Goal: Register for event/course

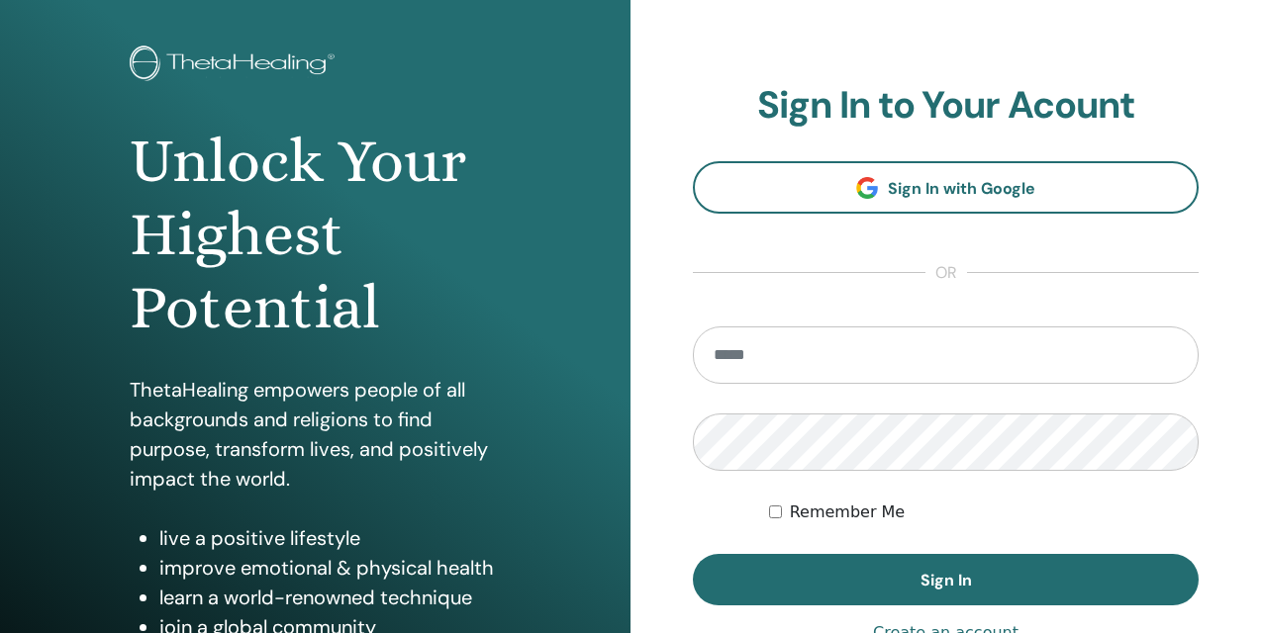
scroll to position [107, 0]
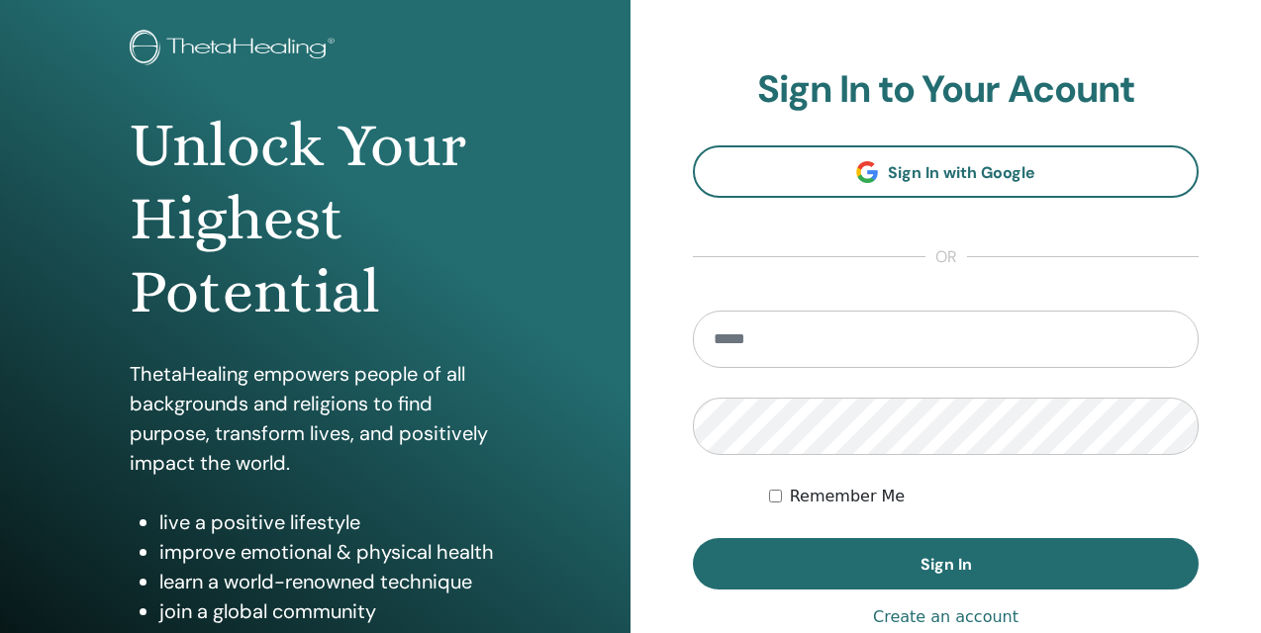
type input "**********"
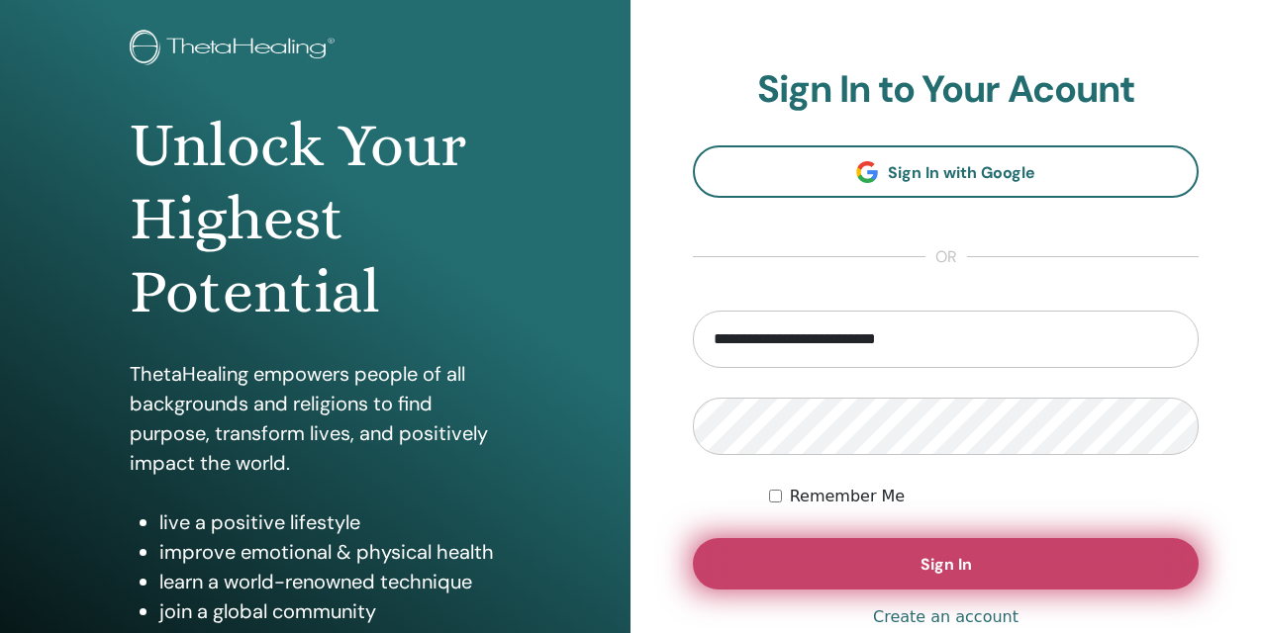
click at [958, 581] on button "Sign In" at bounding box center [946, 563] width 506 height 51
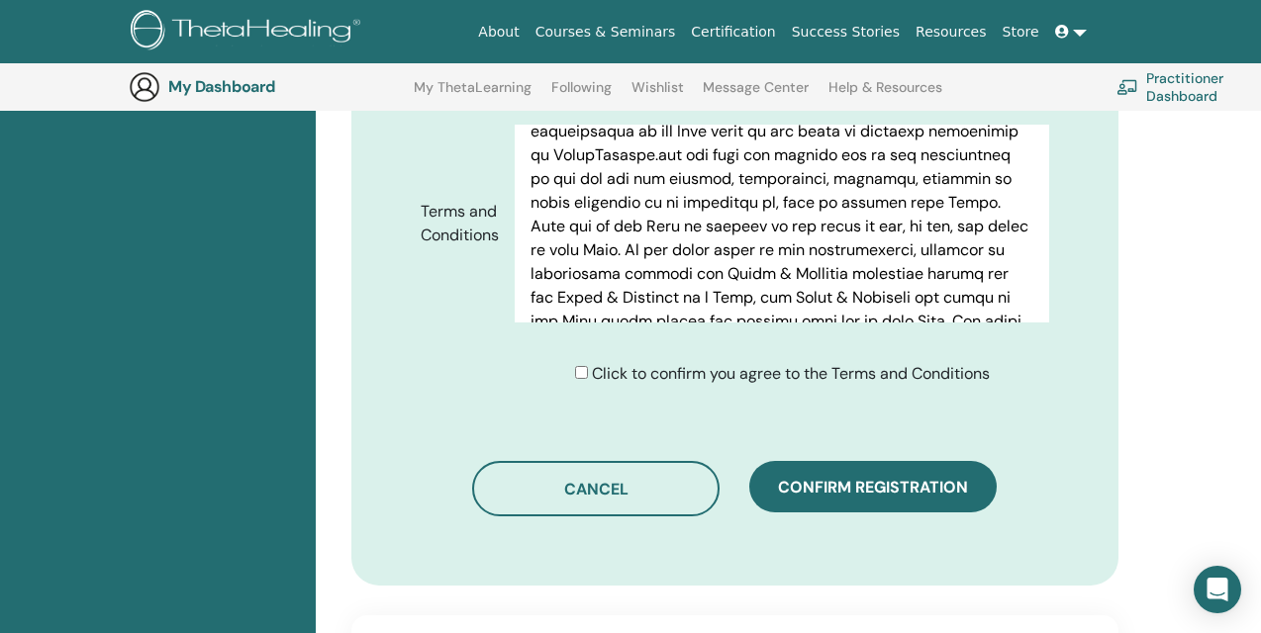
scroll to position [1027, 0]
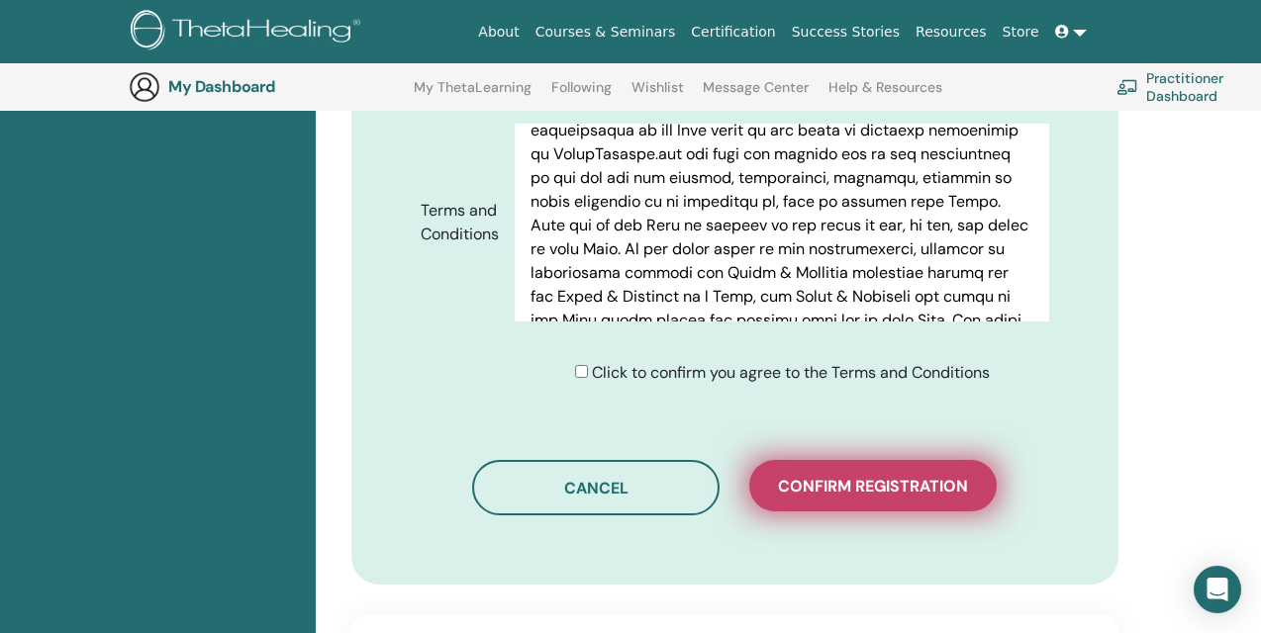
click at [957, 476] on span "Confirm registration" at bounding box center [873, 486] width 190 height 21
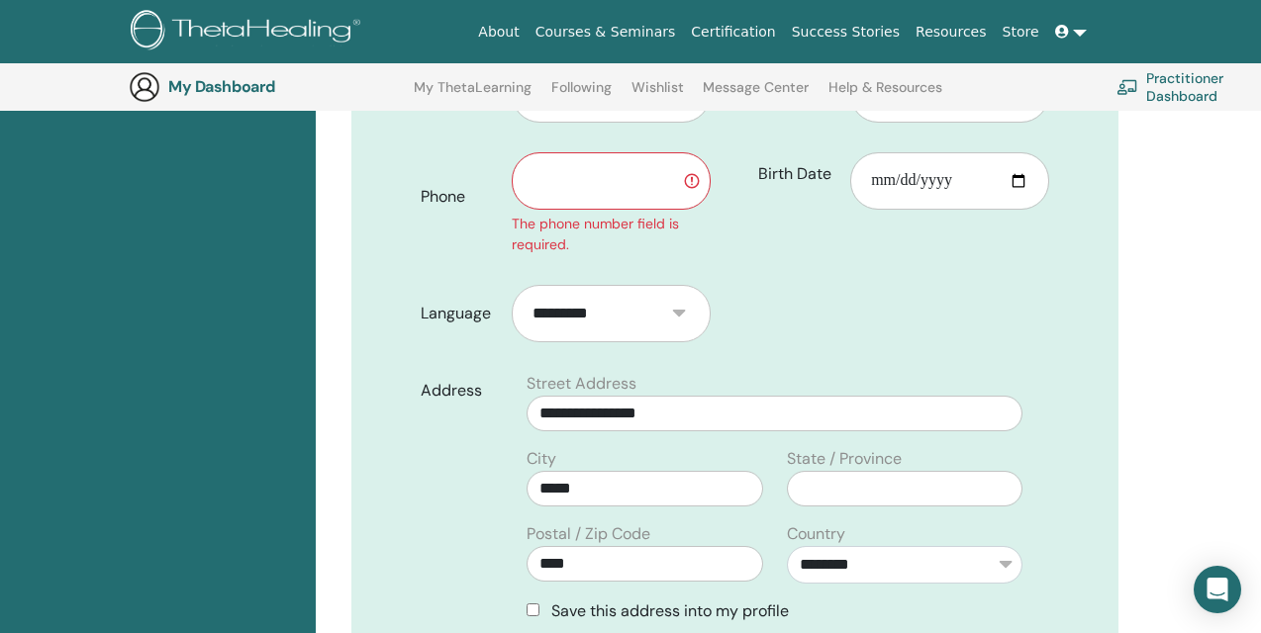
scroll to position [514, 0]
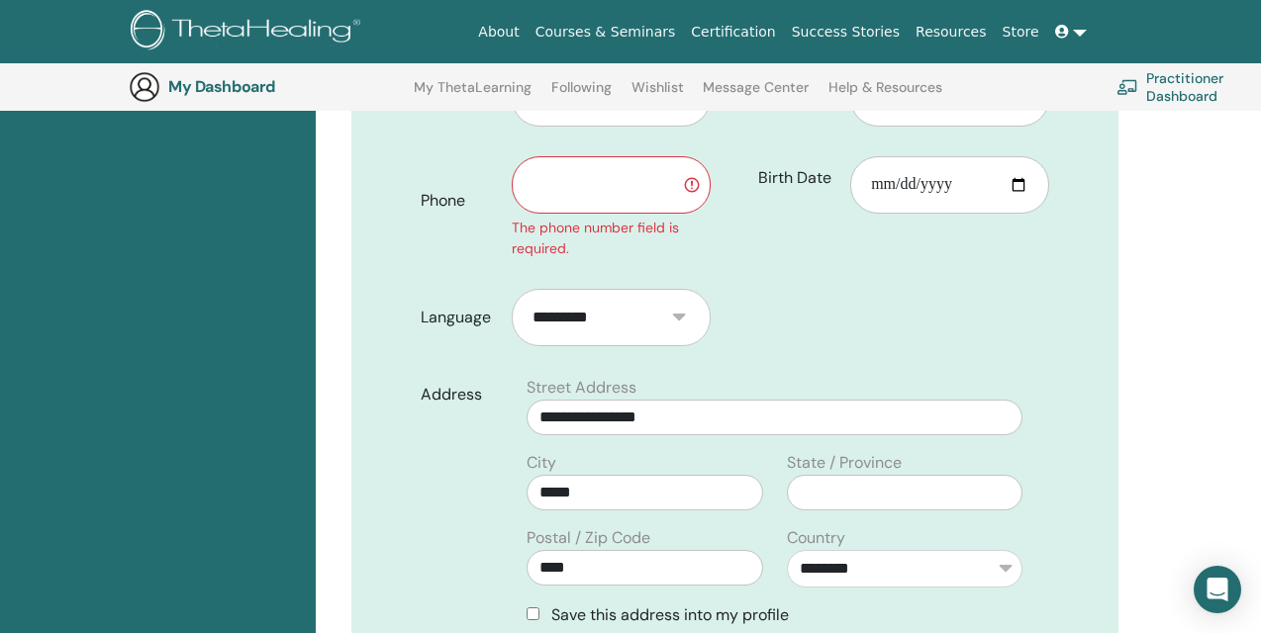
click at [657, 156] on input "text" at bounding box center [611, 184] width 199 height 57
click at [652, 156] on input "text" at bounding box center [611, 184] width 199 height 57
type input "**********"
click at [927, 280] on form "**********" at bounding box center [735, 507] width 659 height 905
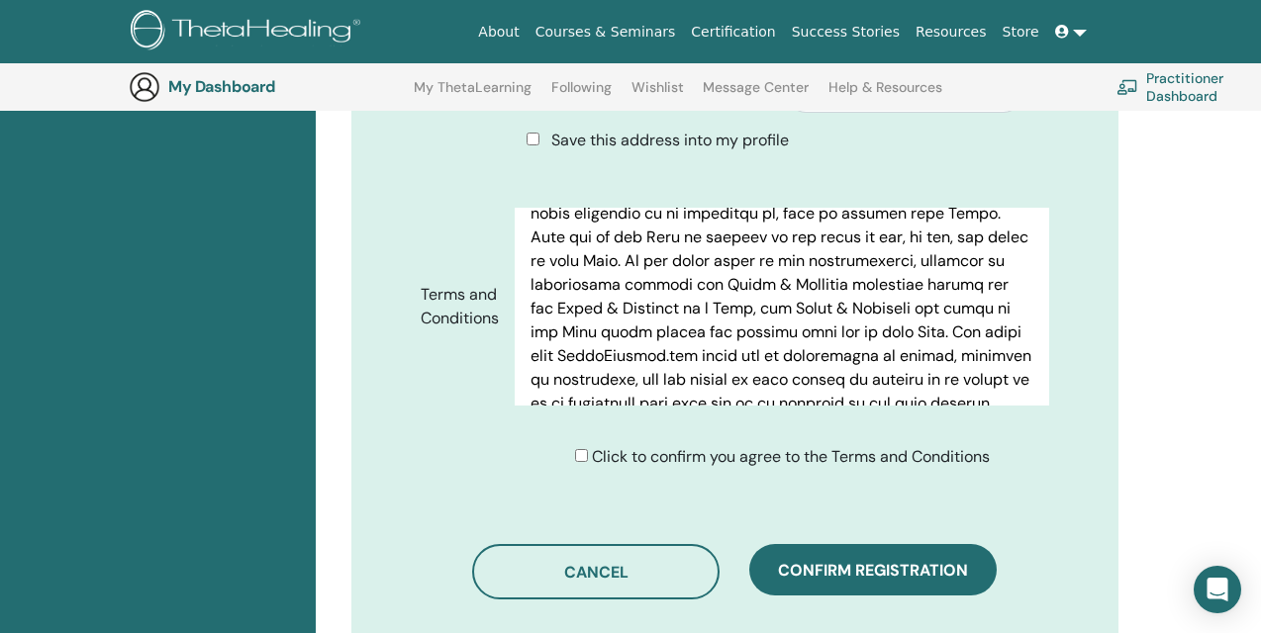
scroll to position [498, 0]
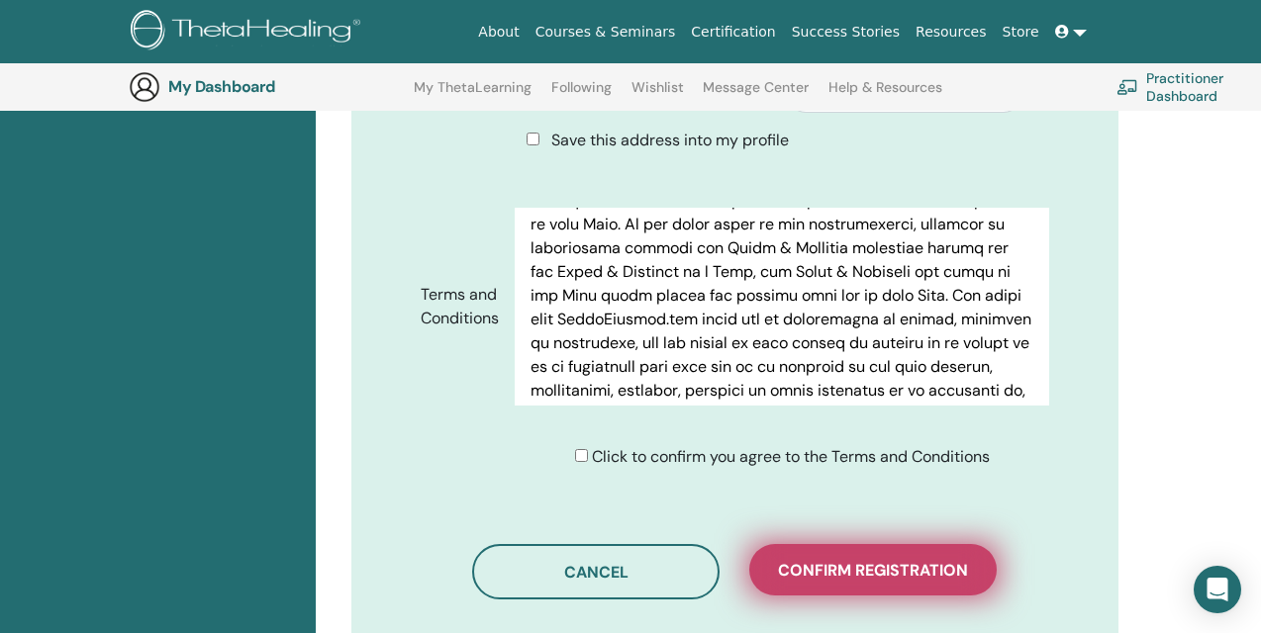
click at [854, 560] on span "Confirm registration" at bounding box center [873, 570] width 190 height 21
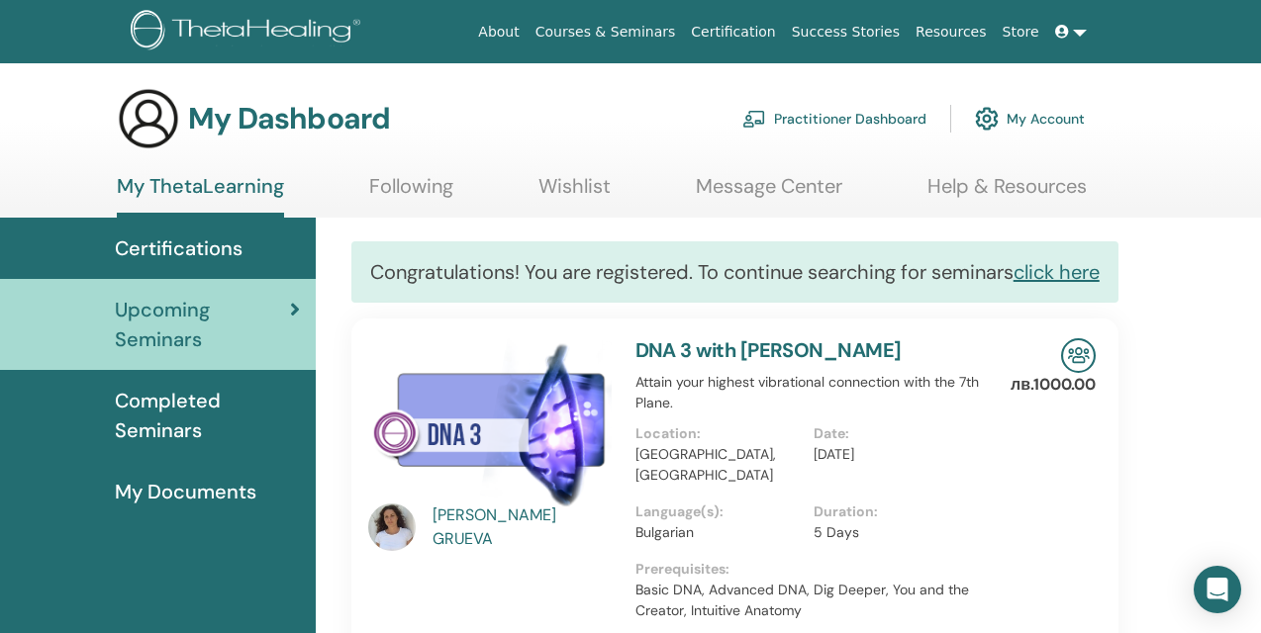
click at [859, 116] on link "Practitioner Dashboard" at bounding box center [834, 119] width 184 height 44
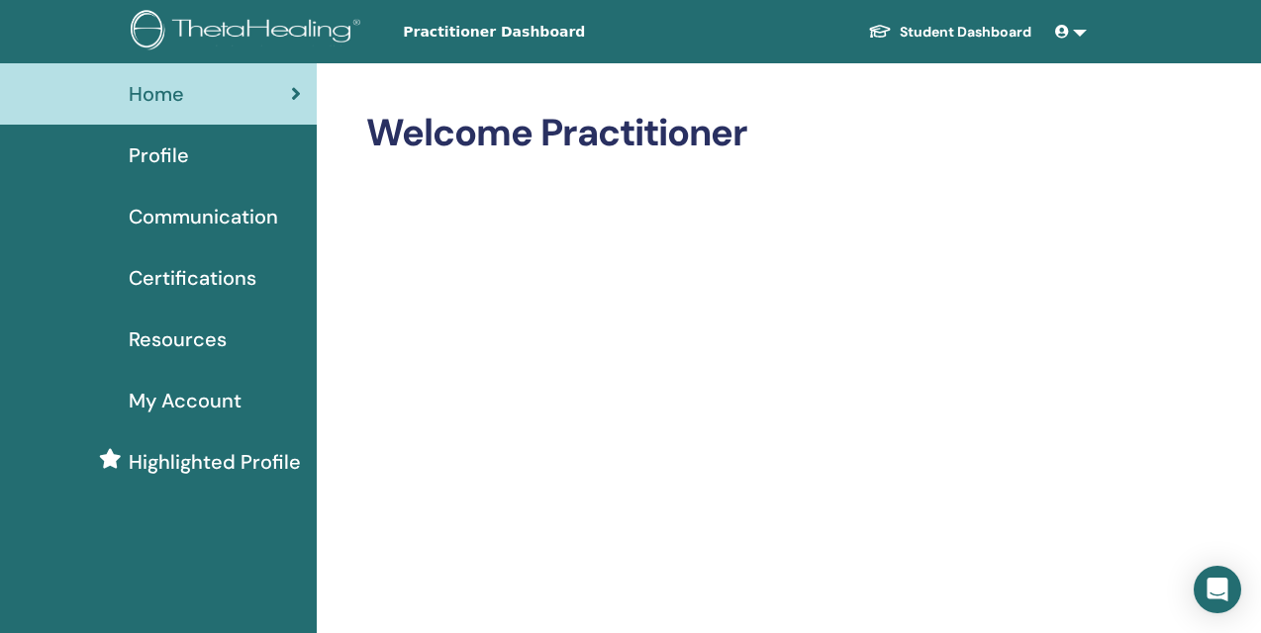
click at [975, 29] on link "Student Dashboard" at bounding box center [949, 32] width 195 height 37
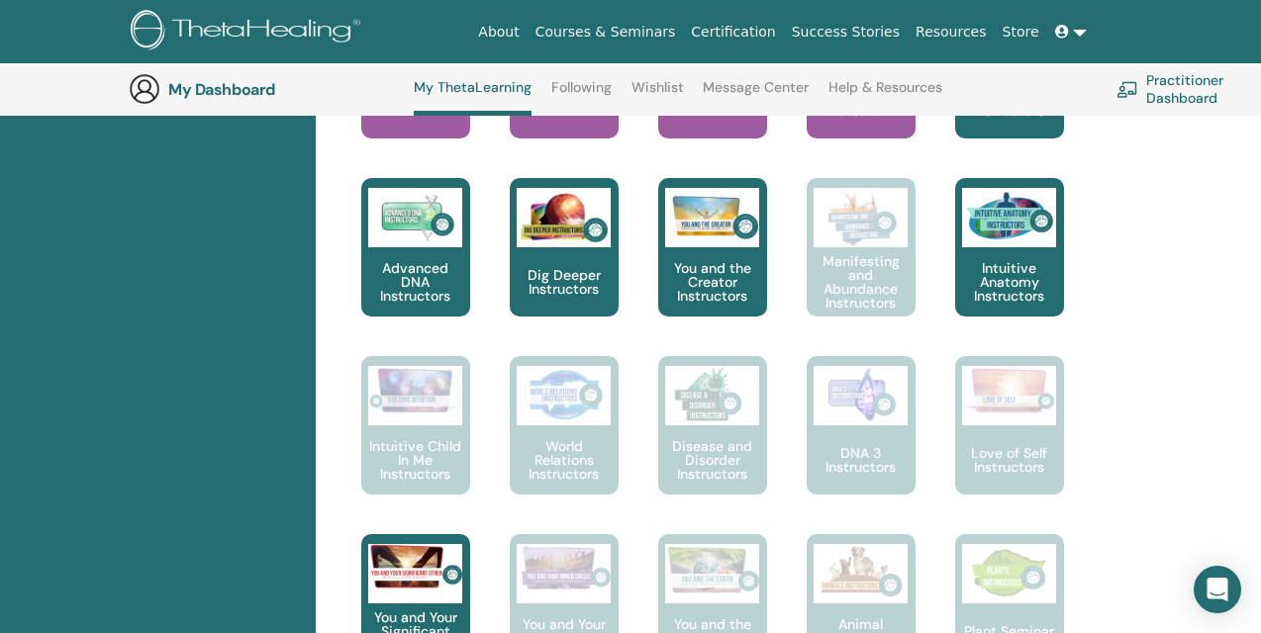
scroll to position [921, 0]
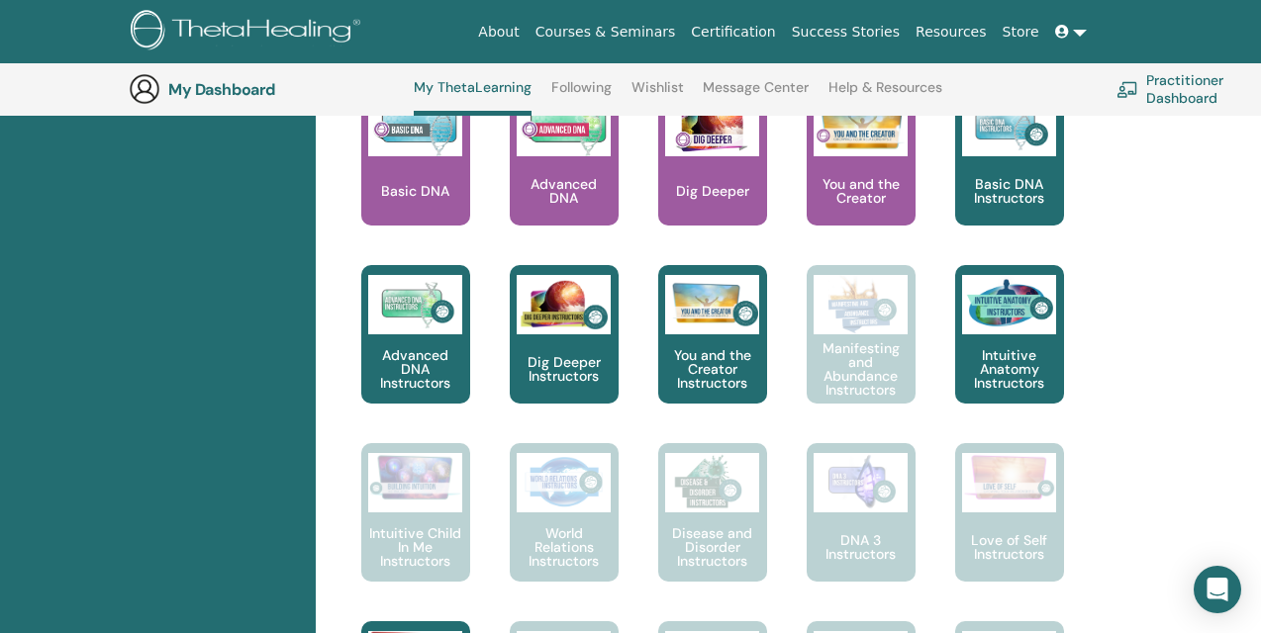
click at [1181, 84] on link "Practitioner Dashboard" at bounding box center [1199, 89] width 167 height 44
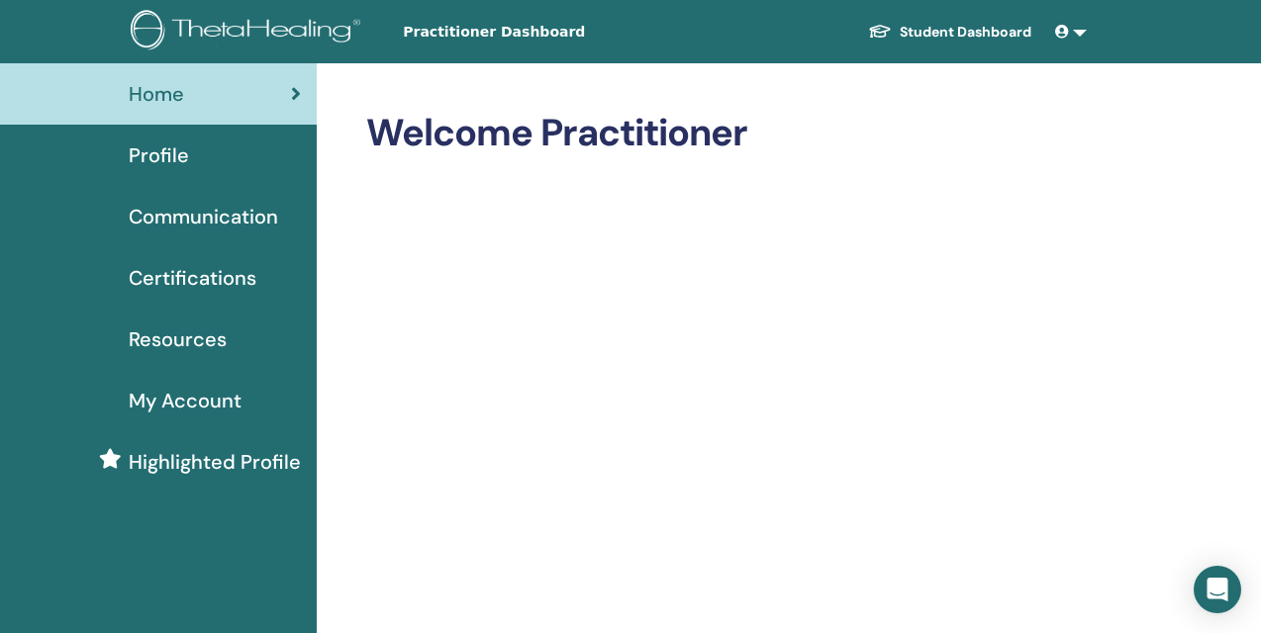
click at [234, 272] on span "Certifications" at bounding box center [193, 278] width 128 height 30
